Goal: Find specific page/section: Find specific page/section

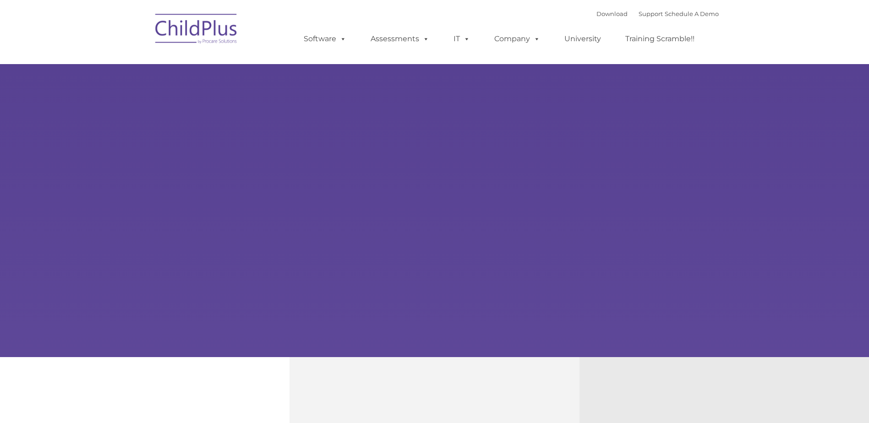
select select "MEDIUM"
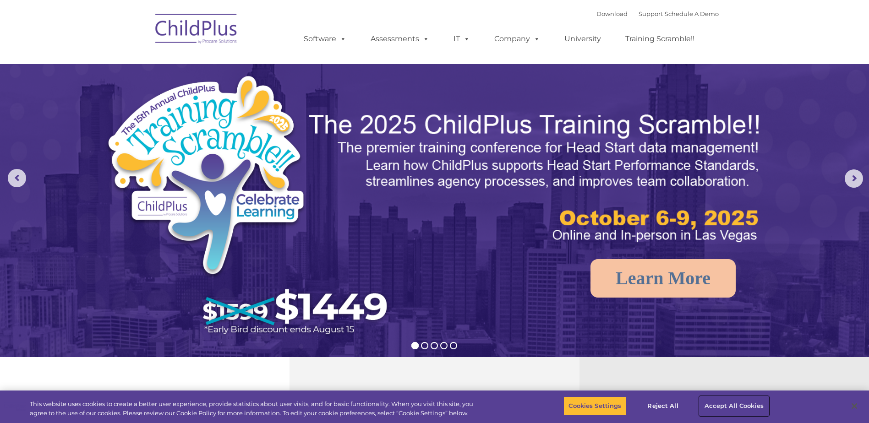
click at [729, 400] on button "Accept All Cookies" at bounding box center [734, 406] width 69 height 19
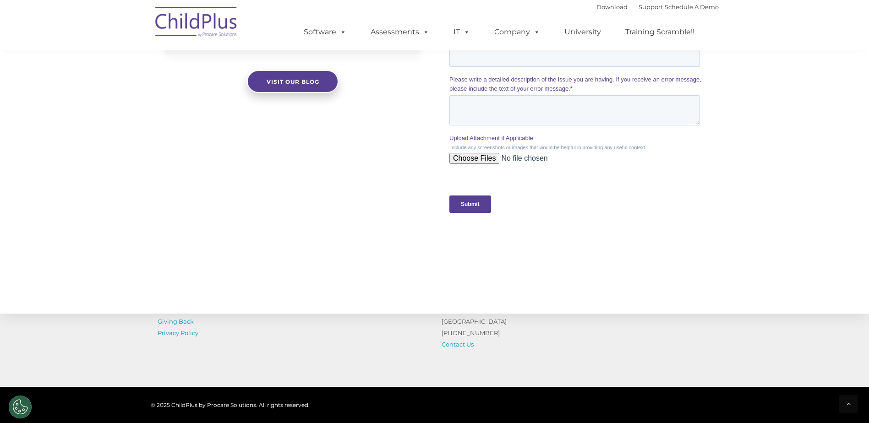
scroll to position [893, 0]
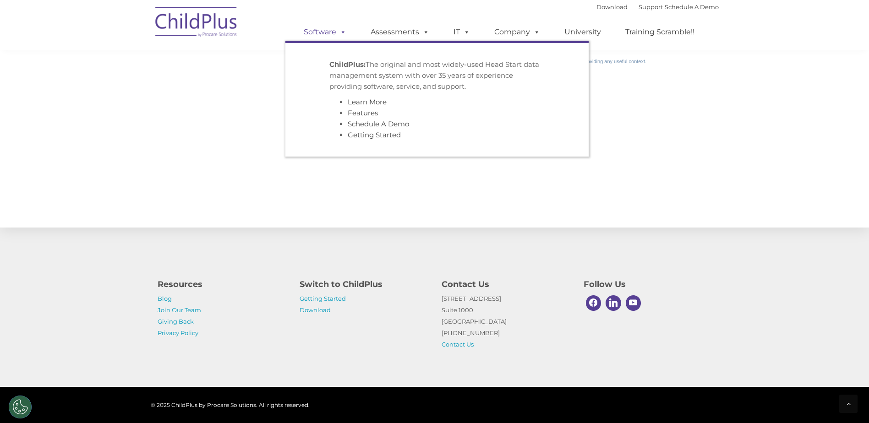
click at [324, 27] on link "Software" at bounding box center [325, 32] width 61 height 18
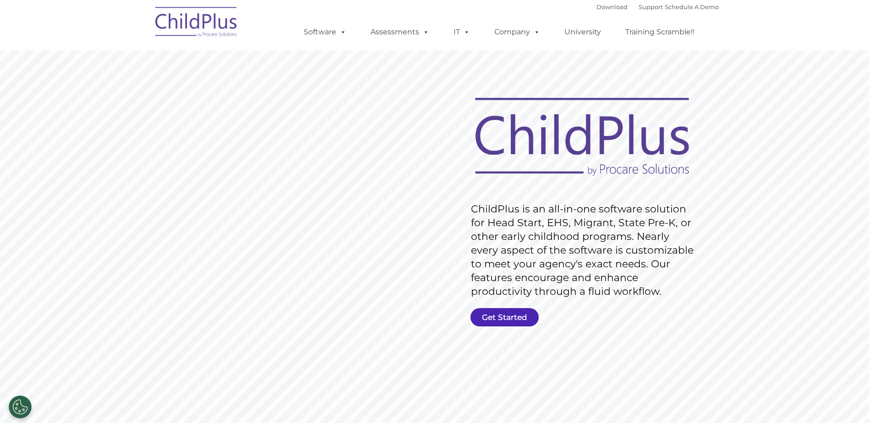
click at [511, 324] on link "Get Started" at bounding box center [505, 317] width 68 height 18
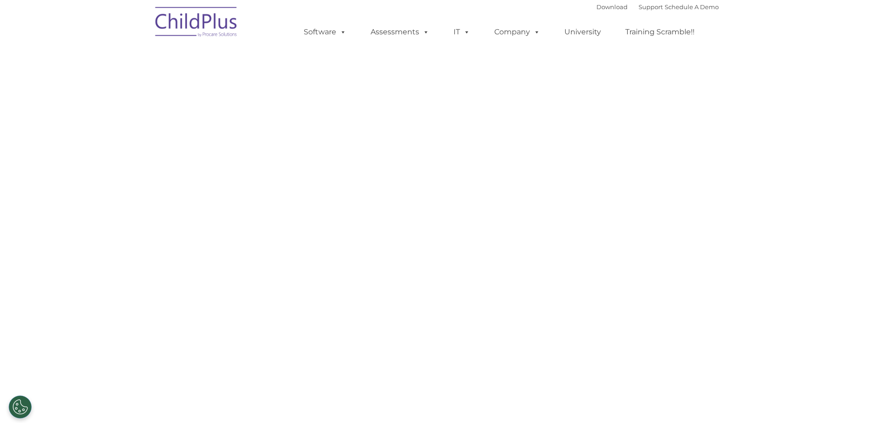
select select "MEDIUM"
